Goal: Transaction & Acquisition: Book appointment/travel/reservation

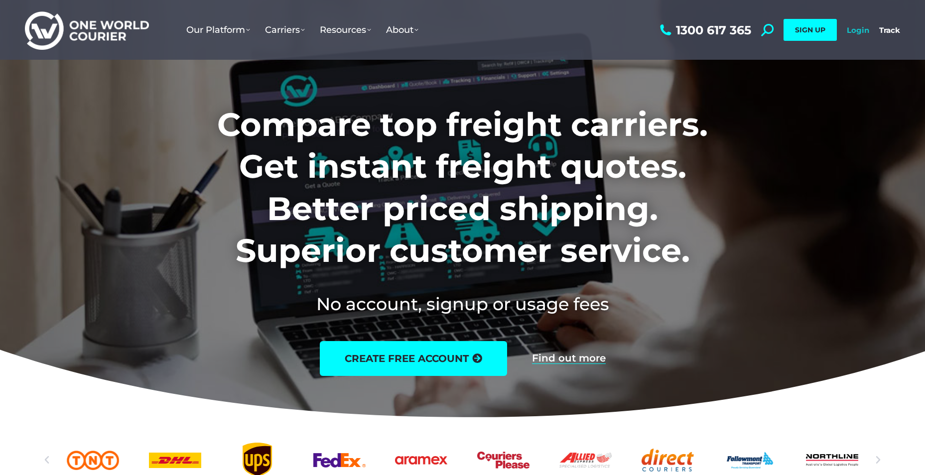
click at [858, 30] on link "Login" at bounding box center [858, 29] width 22 height 9
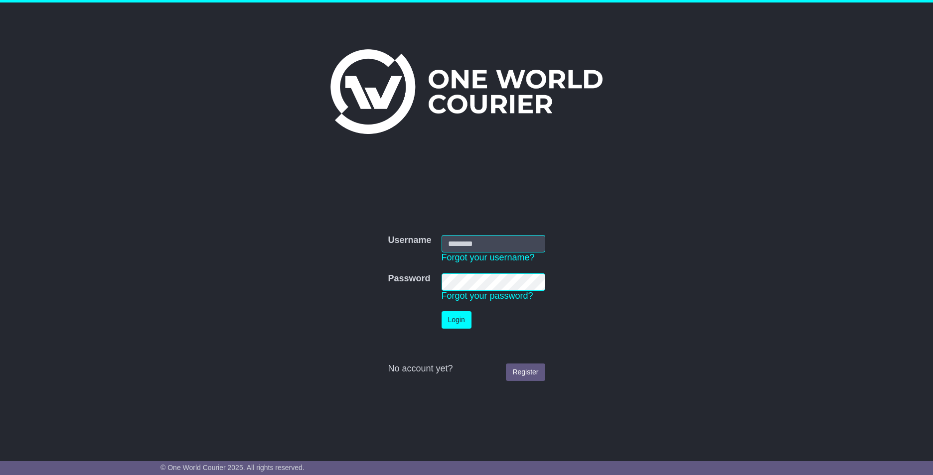
type input "**********"
click at [457, 319] on button "Login" at bounding box center [456, 319] width 30 height 17
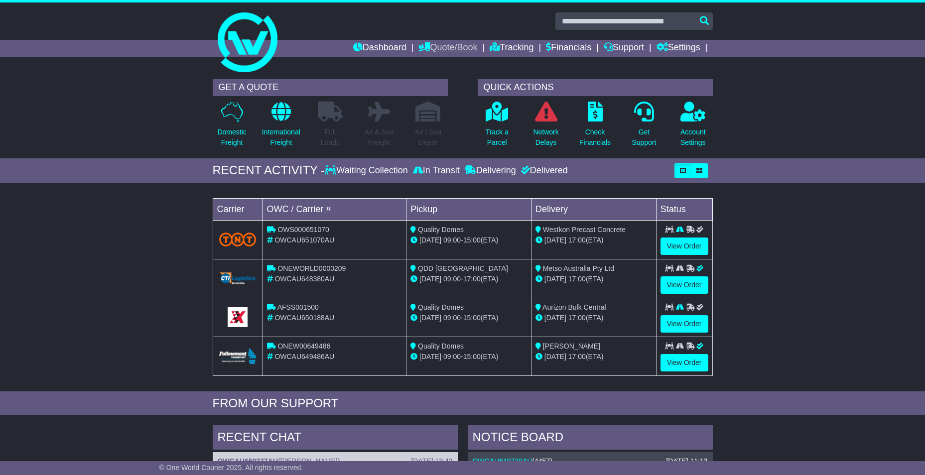
click at [432, 46] on link "Quote/Book" at bounding box center [448, 48] width 59 height 17
click at [427, 61] on link "Domestic" at bounding box center [458, 65] width 79 height 11
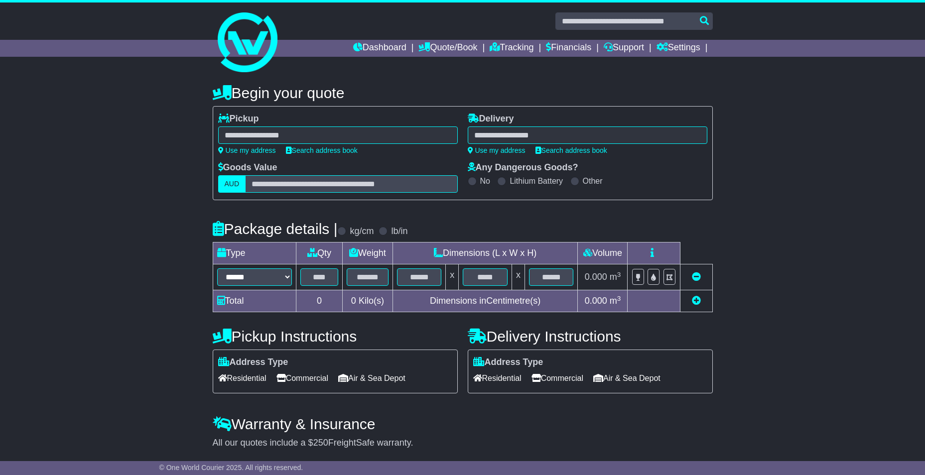
click at [262, 145] on div "**********" at bounding box center [338, 134] width 240 height 41
click at [260, 150] on link "Use my address" at bounding box center [247, 150] width 58 height 8
type input "**********"
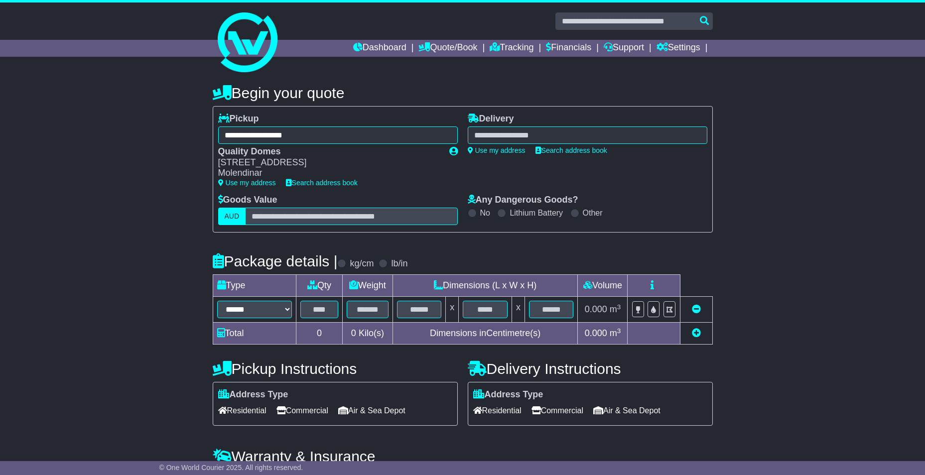
click at [506, 134] on div at bounding box center [588, 135] width 240 height 17
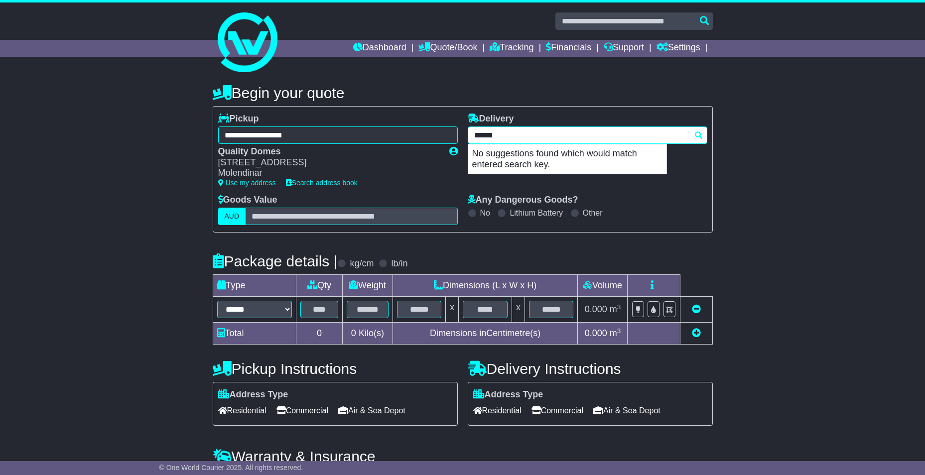
type input "*****"
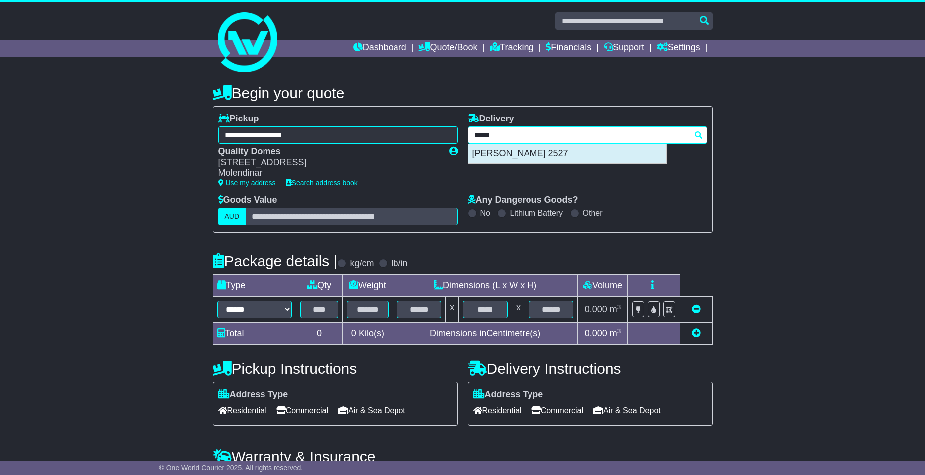
click at [511, 156] on div "CROOM 2527" at bounding box center [567, 153] width 198 height 19
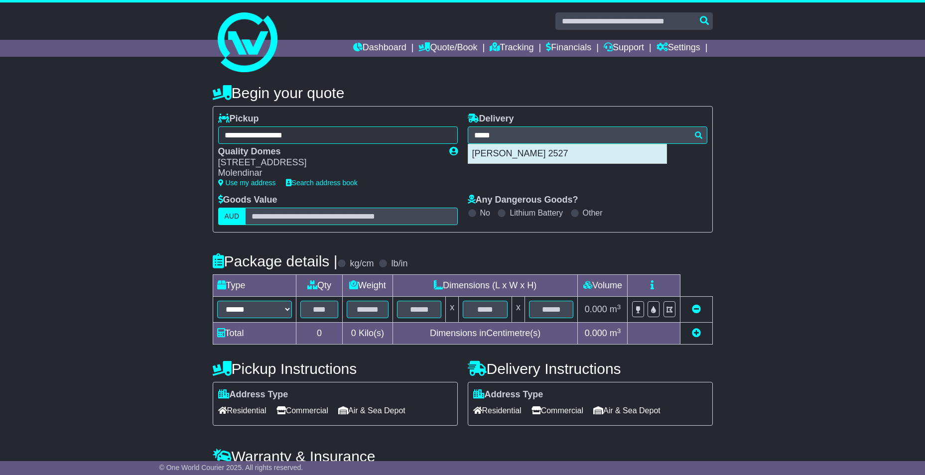
type input "**********"
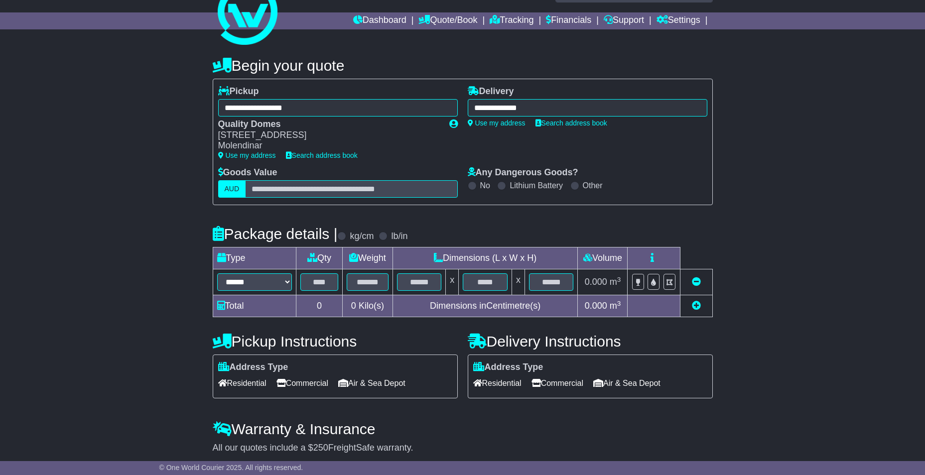
scroll to position [50, 0]
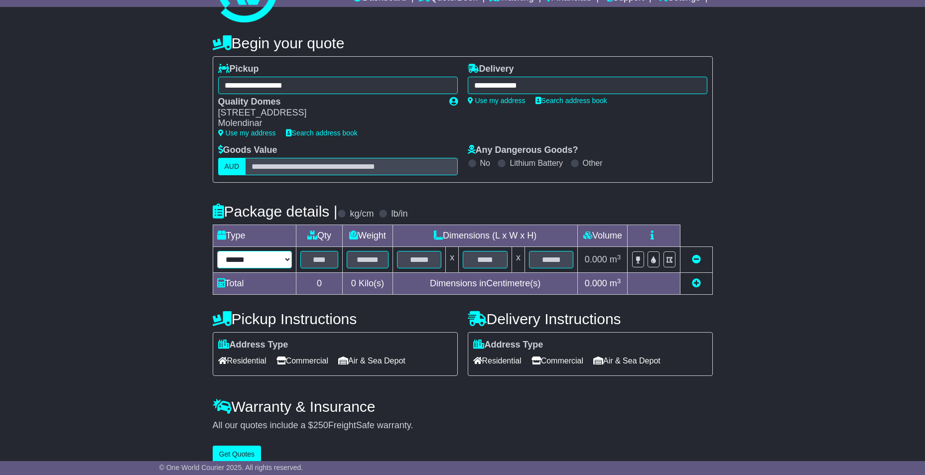
click at [257, 259] on select "**********" at bounding box center [254, 259] width 75 height 17
select select "*****"
click at [217, 251] on select "**********" at bounding box center [254, 259] width 75 height 17
type input "***"
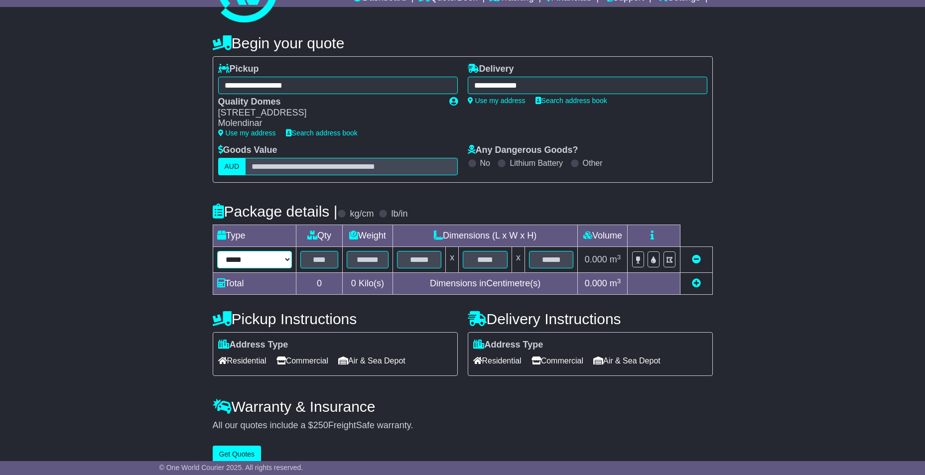
type input "**"
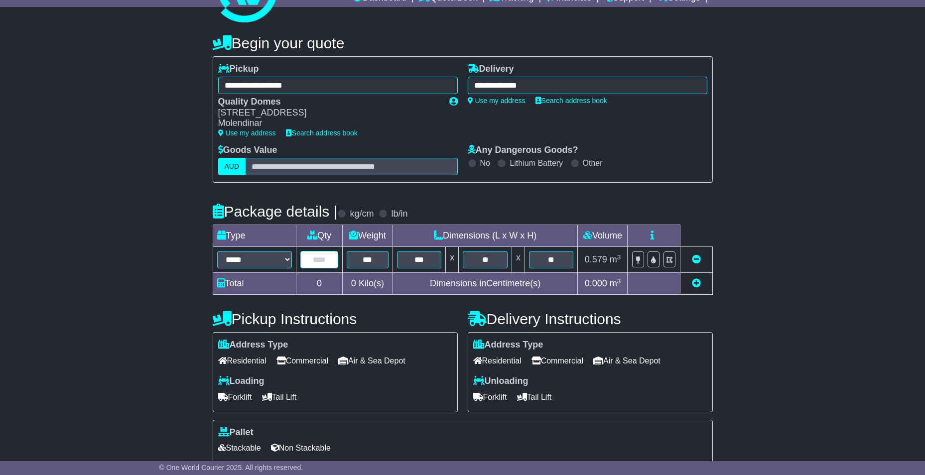
click at [325, 265] on input "text" at bounding box center [319, 259] width 38 height 17
type input "*"
click at [501, 355] on span "Residential" at bounding box center [497, 360] width 48 height 15
click at [530, 396] on span "Tail Lift" at bounding box center [534, 397] width 35 height 15
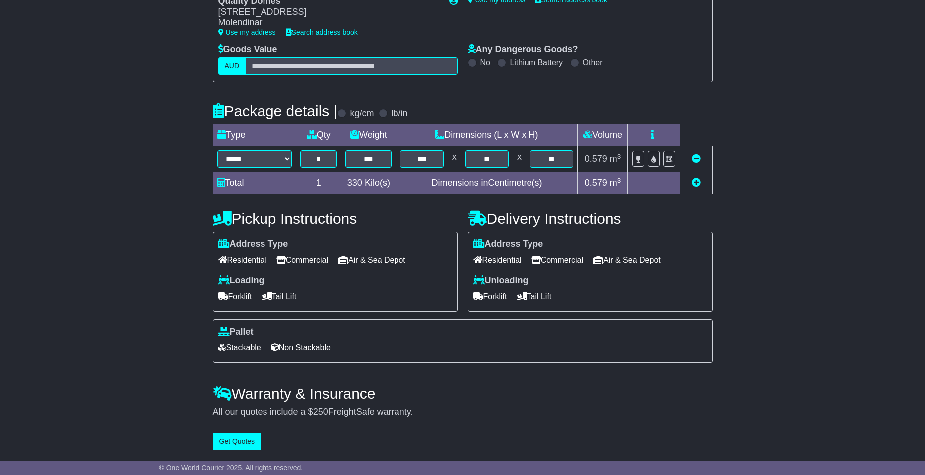
click at [239, 352] on span "Stackable" at bounding box center [239, 347] width 43 height 15
click at [245, 440] on button "Get Quotes" at bounding box center [237, 441] width 49 height 17
click at [235, 291] on span "Forklift" at bounding box center [235, 296] width 34 height 15
click at [237, 438] on button "Get Quotes" at bounding box center [237, 441] width 49 height 17
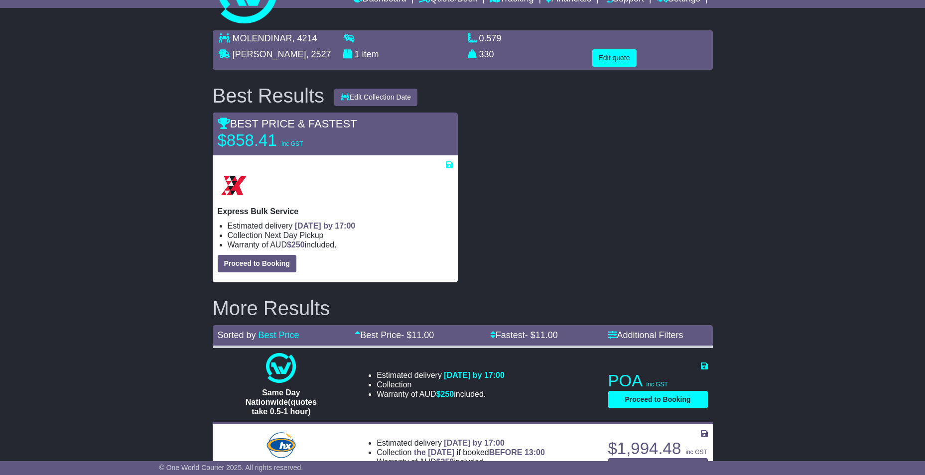
scroll to position [0, 0]
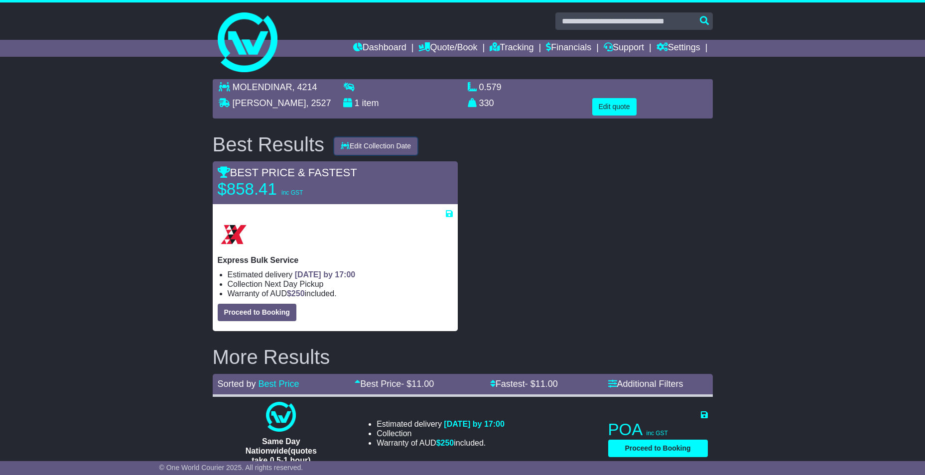
click at [376, 145] on button "Edit Collection Date" at bounding box center [375, 146] width 83 height 17
click at [360, 186] on link "30 Sep 2025" at bounding box center [374, 184] width 79 height 10
click at [613, 108] on button "Edit quote" at bounding box center [614, 106] width 44 height 17
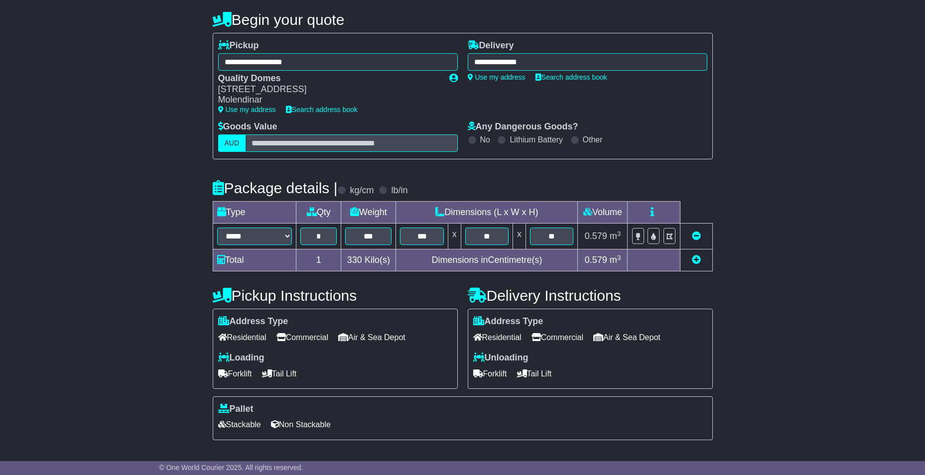
scroll to position [153, 0]
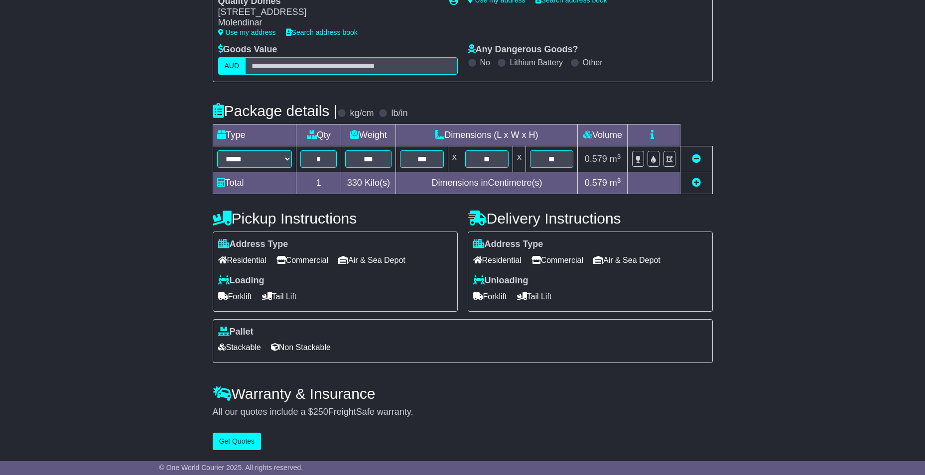
click at [565, 255] on span "Commercial" at bounding box center [558, 260] width 52 height 15
click at [502, 290] on span "Forklift" at bounding box center [490, 296] width 34 height 15
click at [544, 294] on span "Tail Lift" at bounding box center [534, 296] width 35 height 15
click at [244, 441] on button "Get Quotes" at bounding box center [237, 441] width 49 height 17
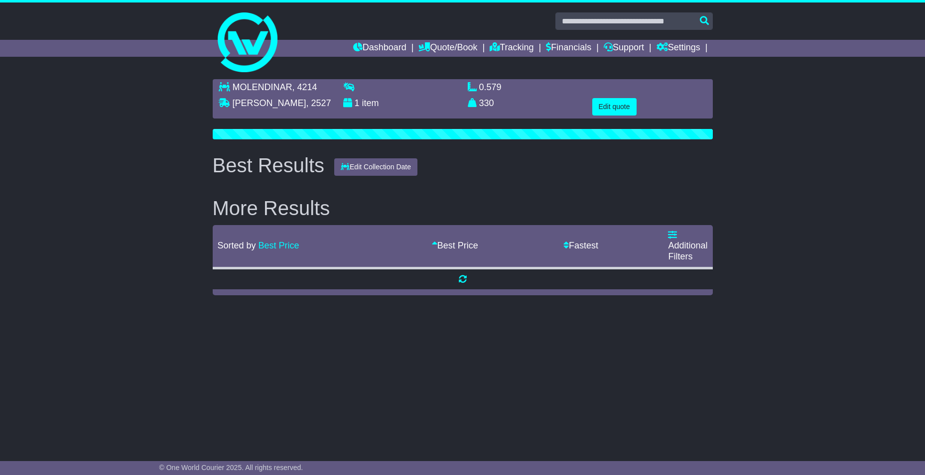
scroll to position [0, 0]
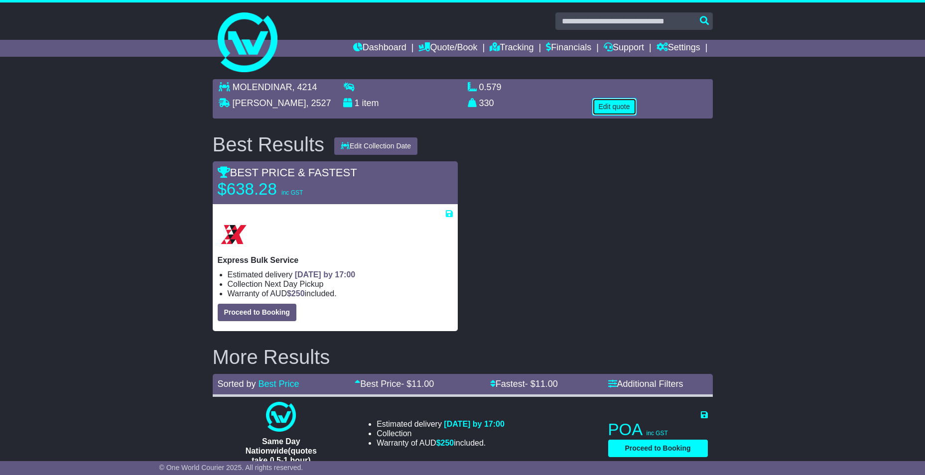
click at [604, 109] on button "Edit quote" at bounding box center [614, 106] width 44 height 17
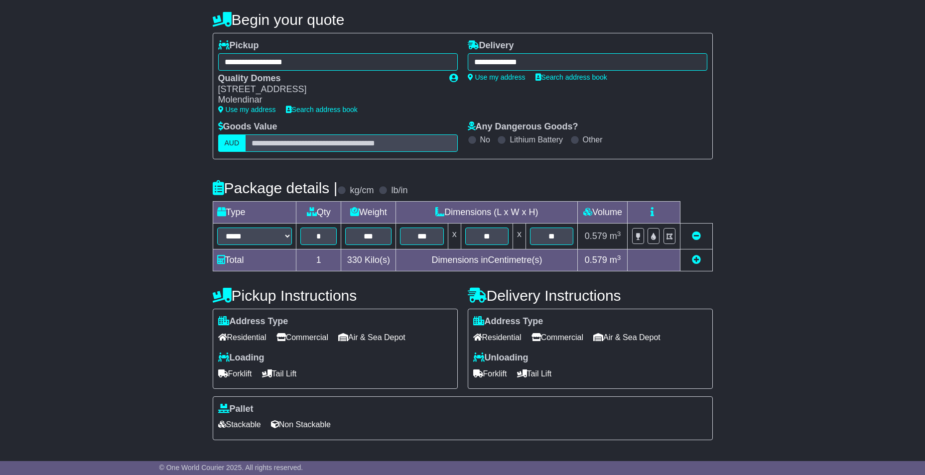
scroll to position [153, 0]
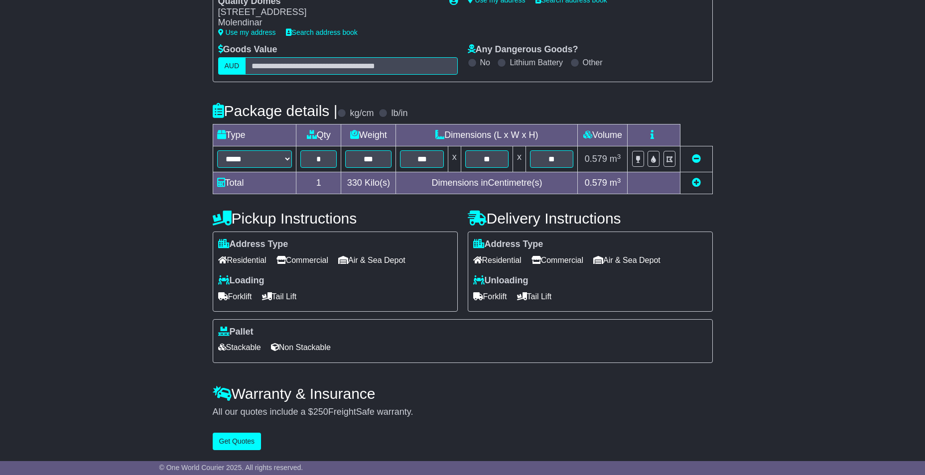
click at [496, 295] on span "Forklift" at bounding box center [490, 296] width 34 height 15
click at [245, 441] on button "Get Quotes" at bounding box center [237, 441] width 49 height 17
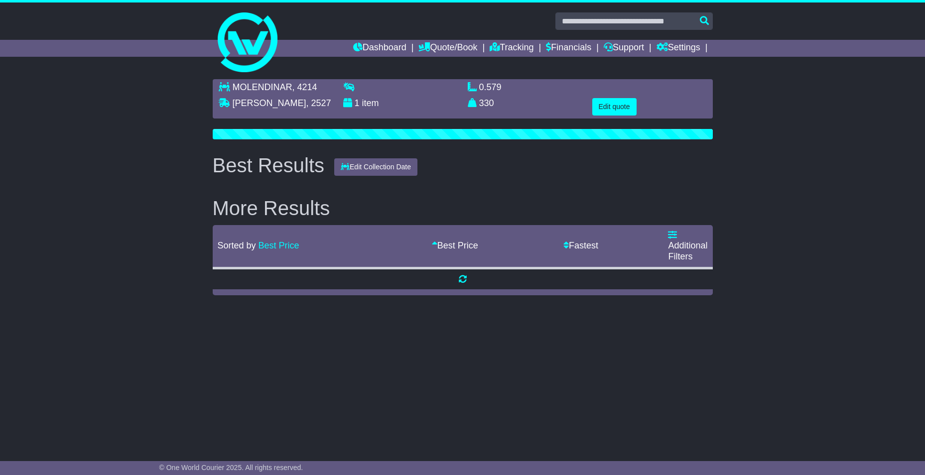
scroll to position [0, 0]
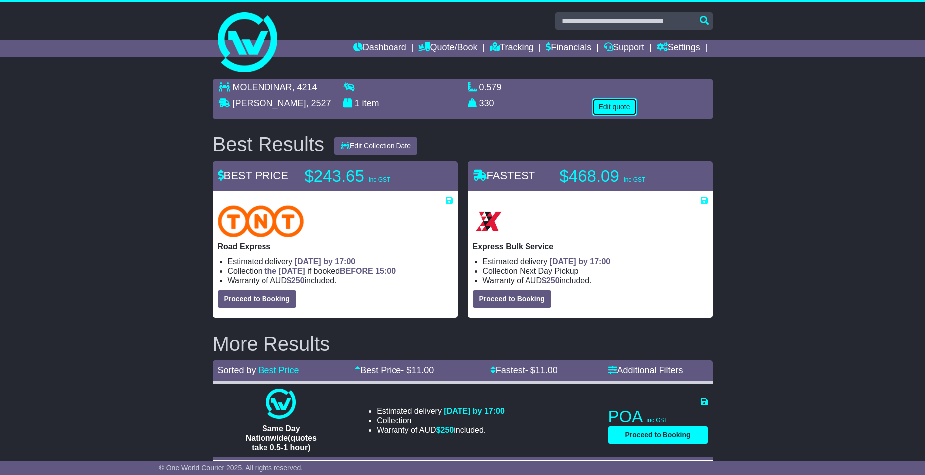
click at [630, 114] on button "Edit quote" at bounding box center [614, 106] width 44 height 17
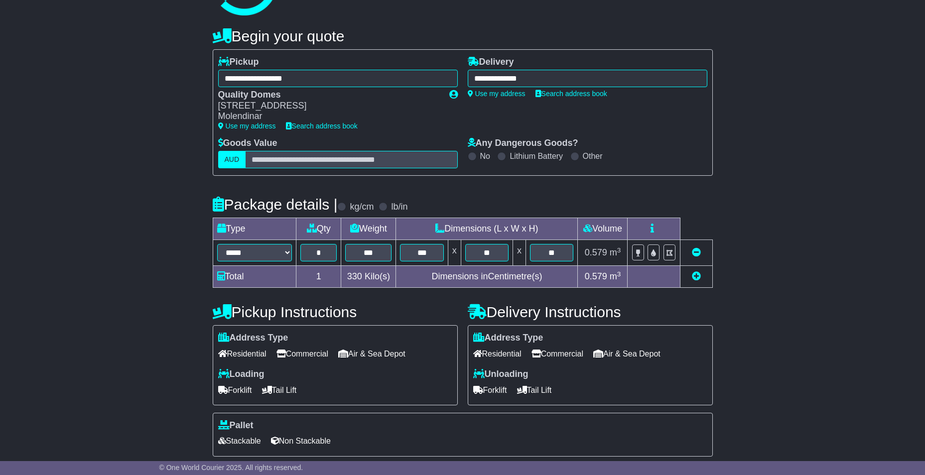
scroll to position [149, 0]
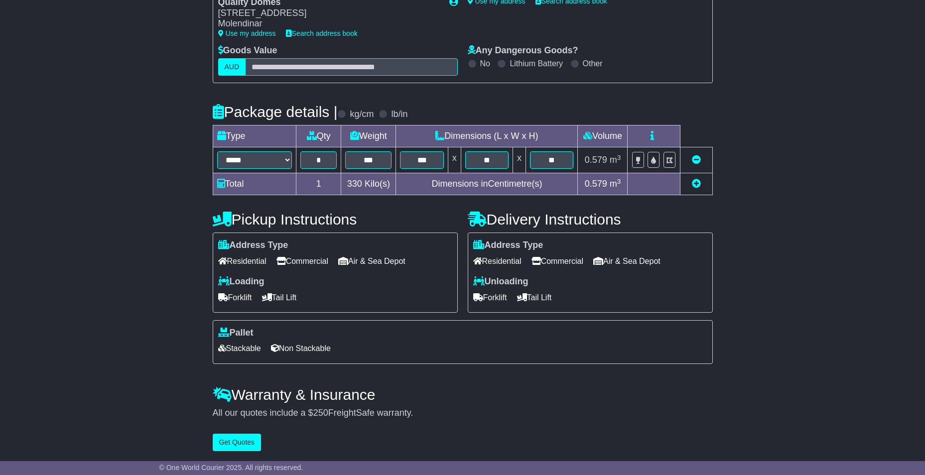
click at [513, 267] on span "Residential" at bounding box center [497, 261] width 48 height 15
click at [546, 299] on span "Tail Lift" at bounding box center [534, 297] width 35 height 15
click at [229, 444] on button "Get Quotes" at bounding box center [237, 442] width 49 height 17
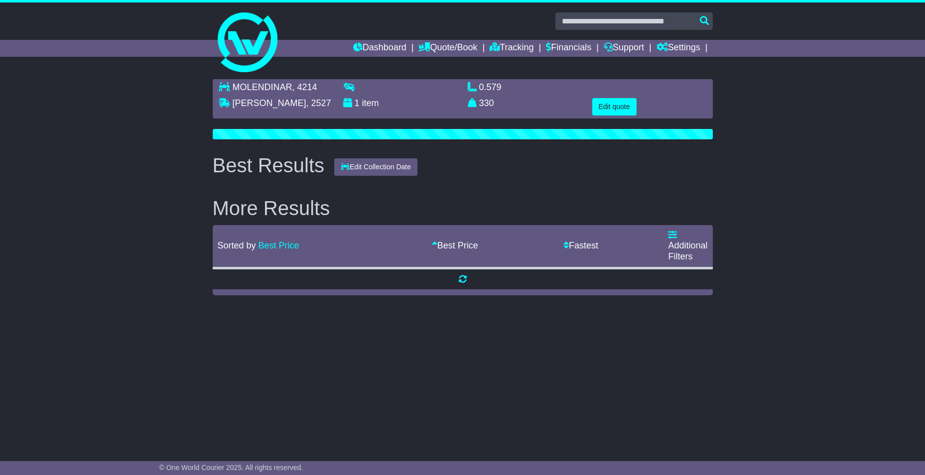
scroll to position [0, 0]
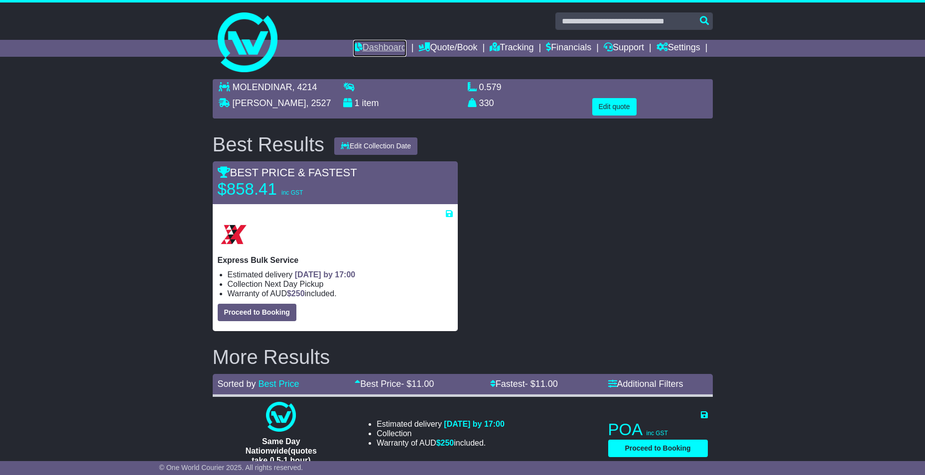
click at [385, 46] on link "Dashboard" at bounding box center [379, 48] width 53 height 17
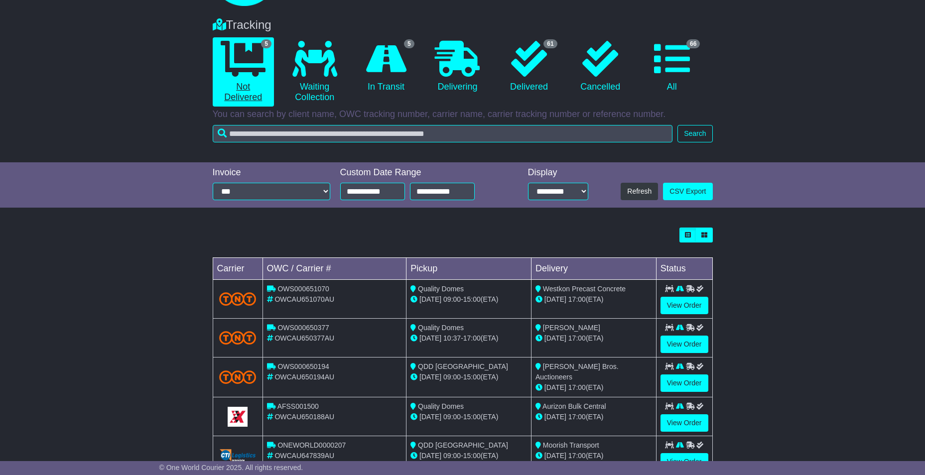
scroll to position [1, 0]
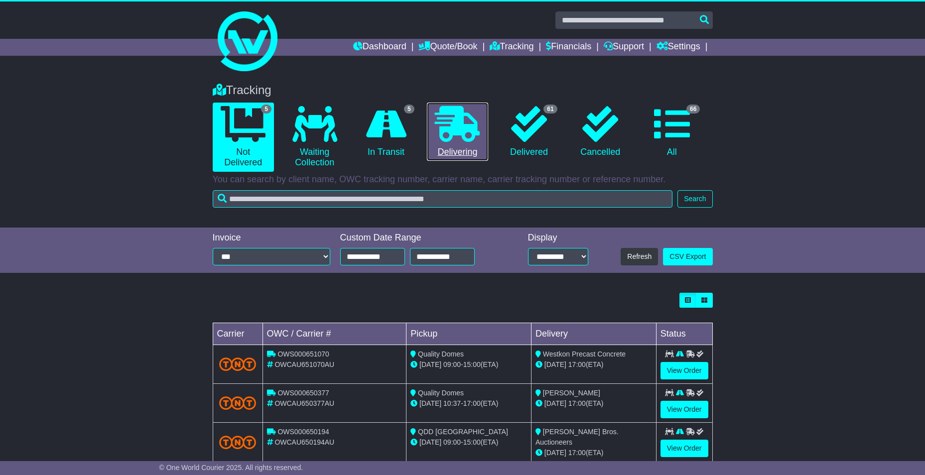
click at [447, 125] on icon at bounding box center [457, 124] width 45 height 36
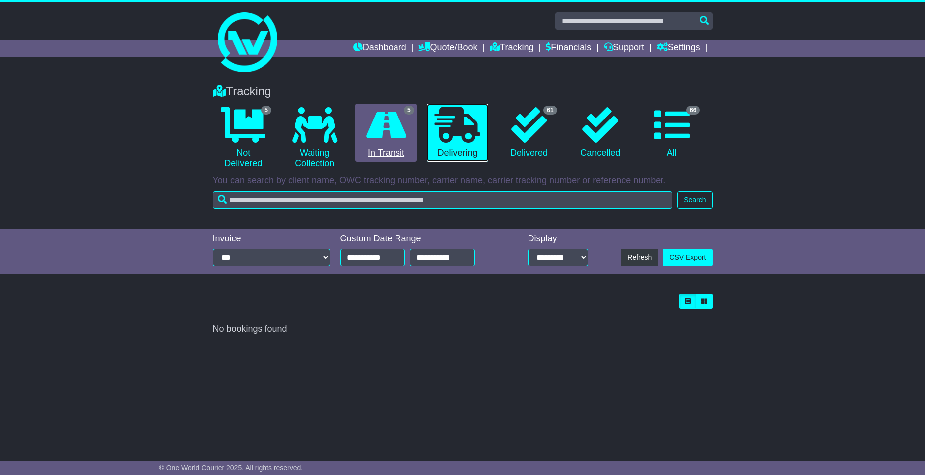
scroll to position [0, 0]
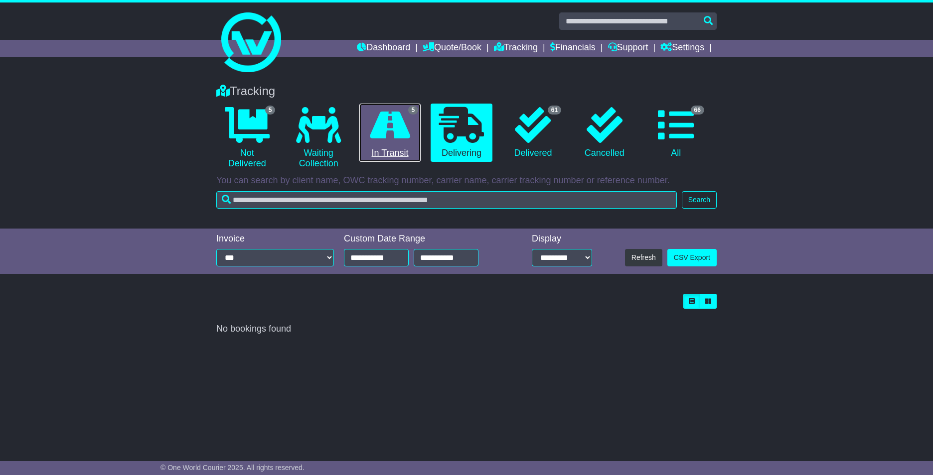
click at [400, 128] on icon at bounding box center [390, 125] width 40 height 36
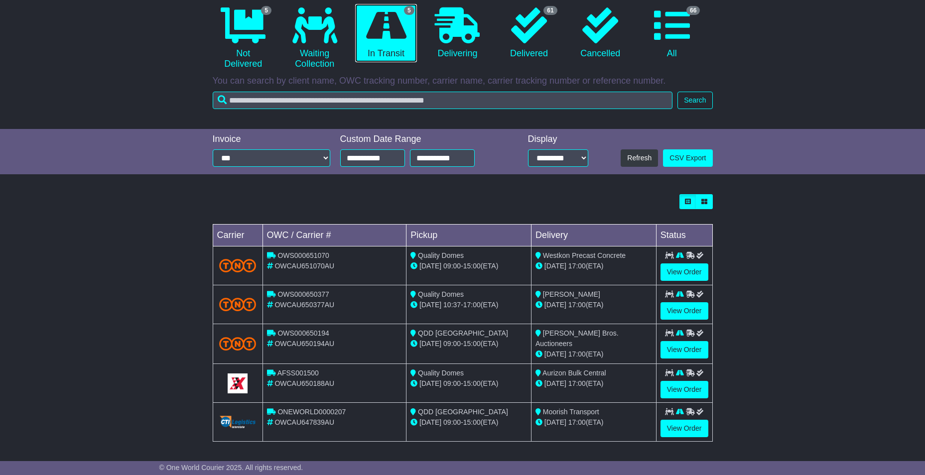
scroll to position [101, 0]
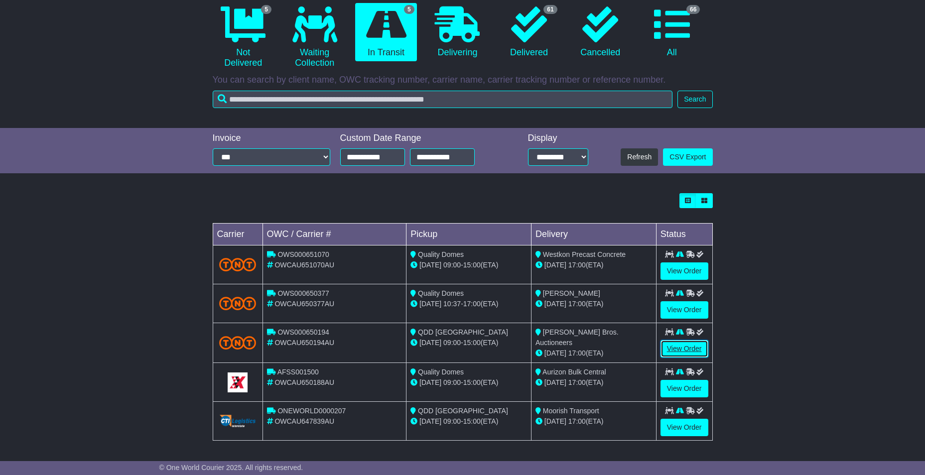
click at [686, 346] on link "View Order" at bounding box center [685, 348] width 48 height 17
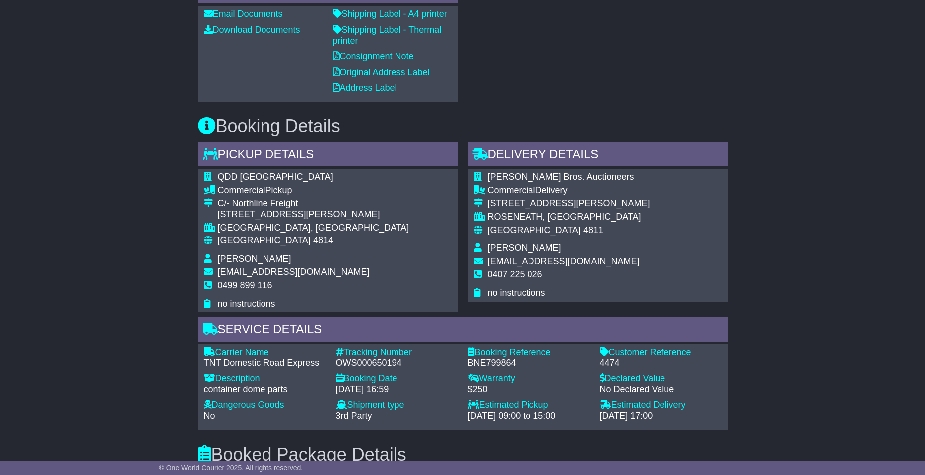
scroll to position [399, 0]
